Goal: Information Seeking & Learning: Learn about a topic

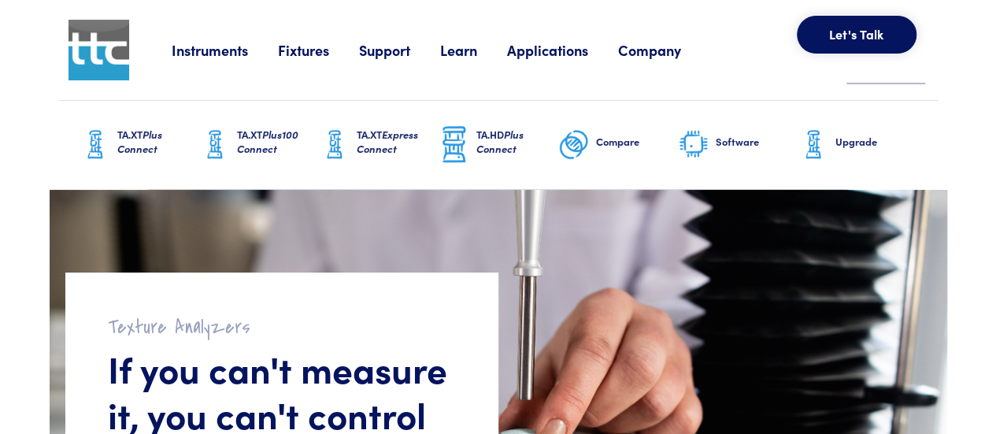
click at [126, 144] on span "Plus Connect" at bounding box center [139, 141] width 45 height 29
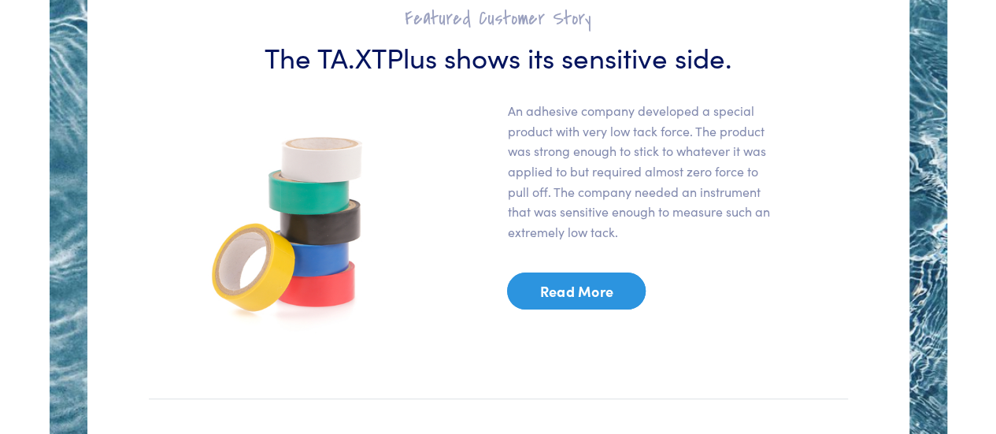
scroll to position [2935, 0]
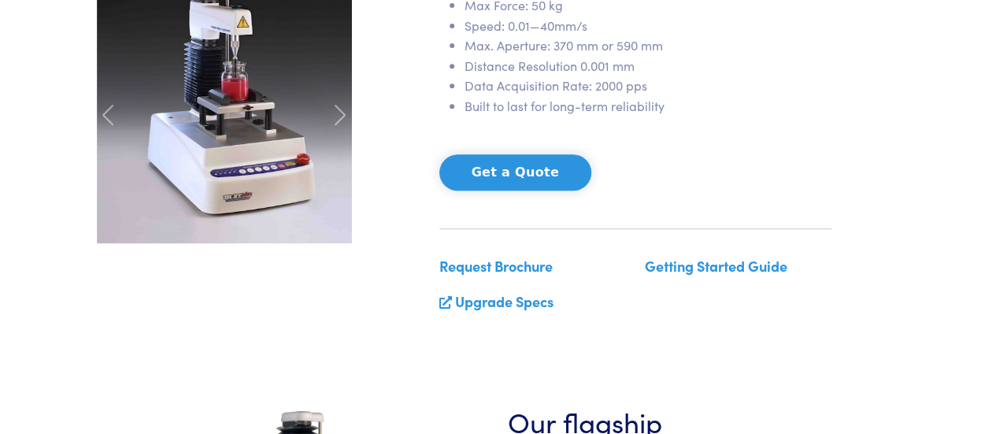
scroll to position [0, 0]
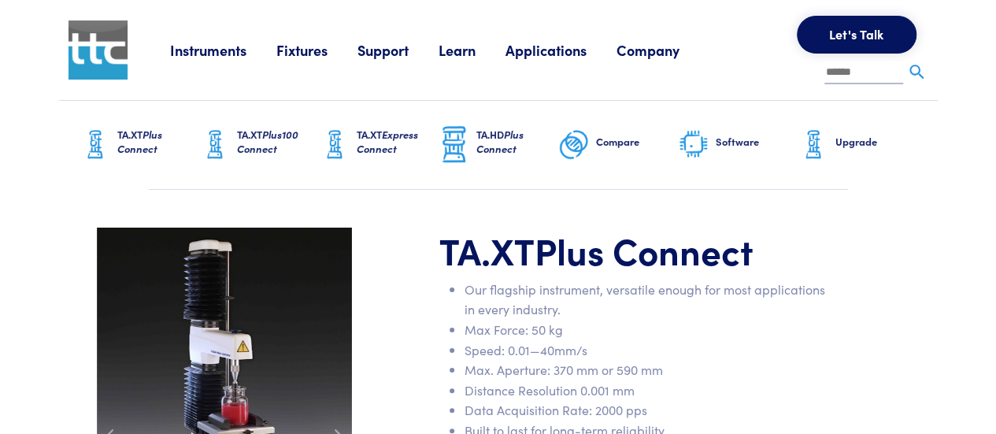
click at [526, 57] on link "Applications" at bounding box center [560, 50] width 111 height 20
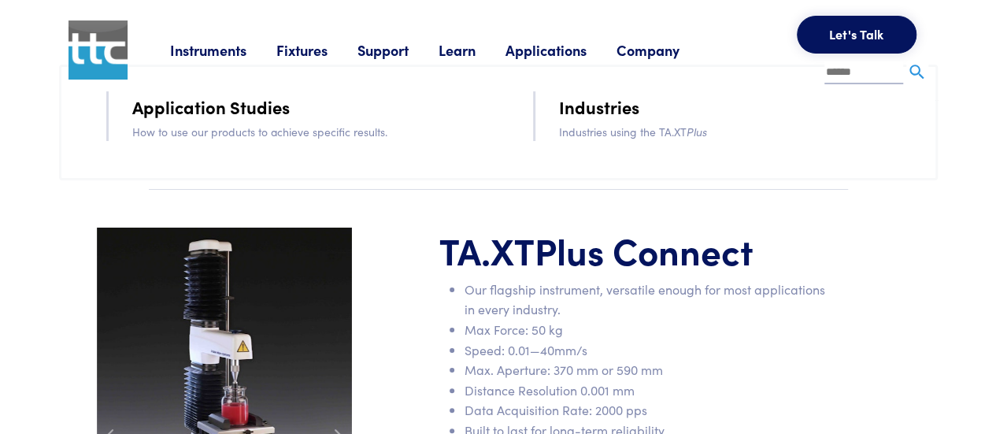
click at [188, 105] on link "Application Studies" at bounding box center [210, 107] width 157 height 28
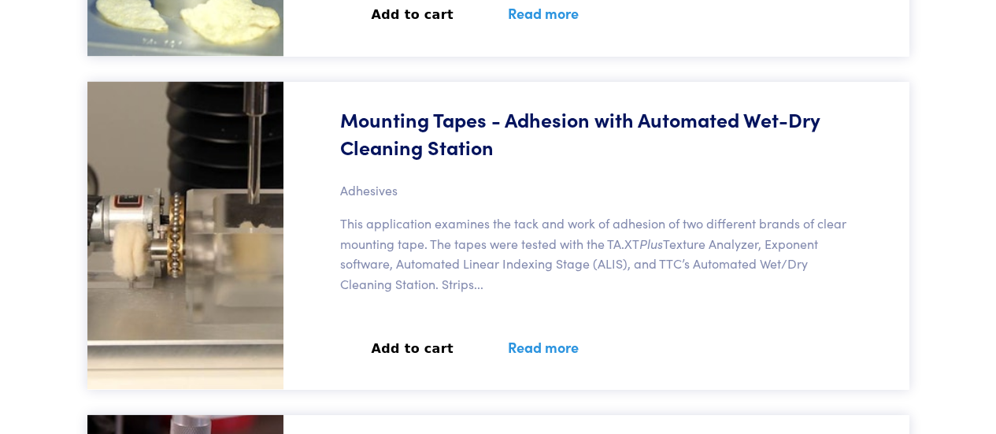
scroll to position [31332, 0]
